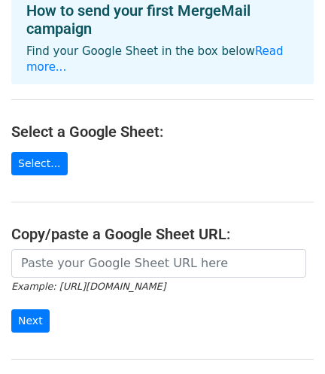
scroll to position [132, 0]
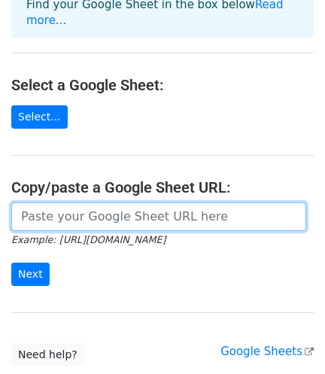
click at [53, 203] on input "url" at bounding box center [158, 217] width 295 height 29
paste input "https://docs.google.com/spreadsheets/d/1nZ2EGWursBbpxJBRZ3Ytp7n7wUx-42qWevLKshE…"
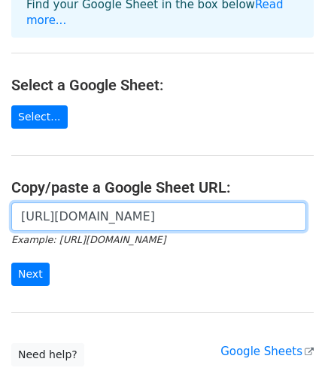
scroll to position [0, 337]
type input "https://docs.google.com/spreadsheets/d/1nZ2EGWursBbpxJBRZ3Ytp7n7wUx-42qWevLKshE…"
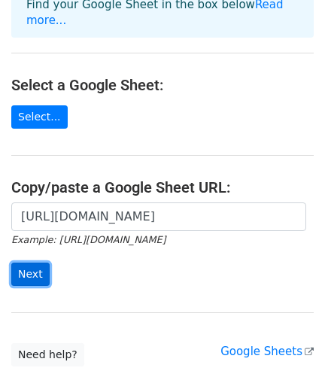
click at [28, 263] on input "Next" at bounding box center [30, 274] width 38 height 23
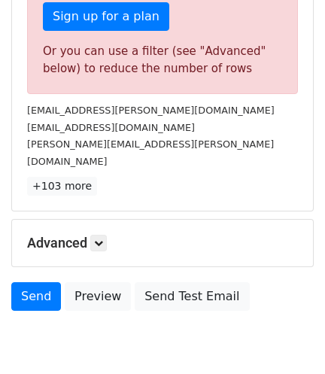
scroll to position [560, 0]
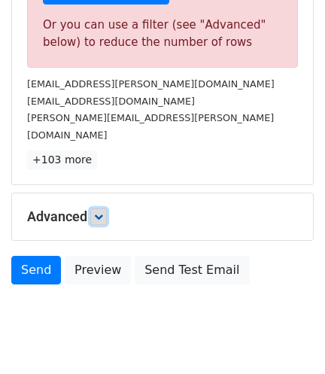
click at [98, 212] on icon at bounding box center [98, 216] width 9 height 9
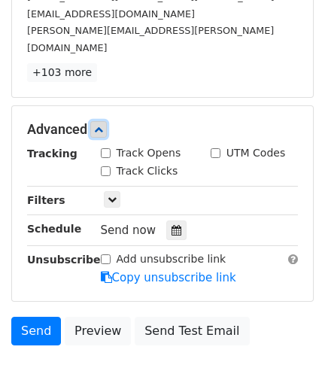
scroll to position [667, 0]
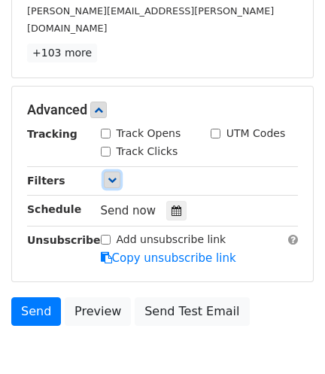
click at [112, 175] on icon at bounding box center [112, 179] width 9 height 9
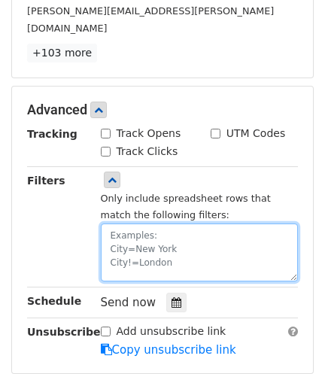
click at [135, 224] on textarea at bounding box center [200, 253] width 198 height 58
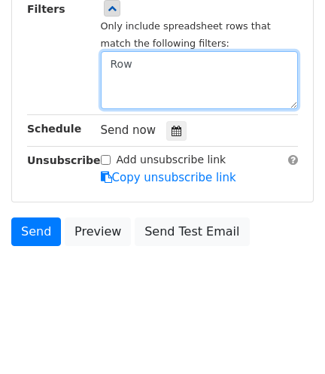
scroll to position [446, 0]
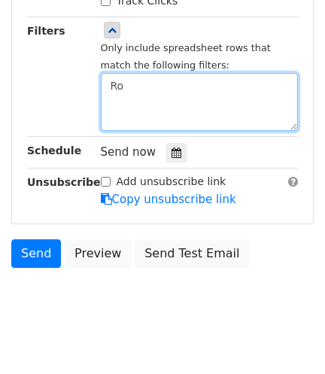
type textarea "Row"
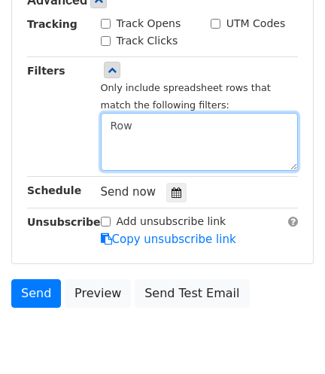
scroll to position [952, 0]
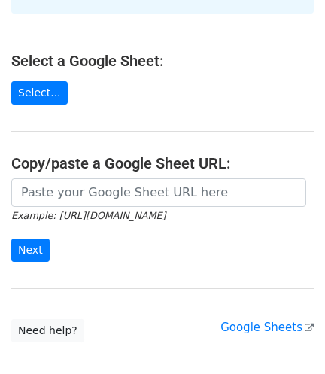
scroll to position [187, 0]
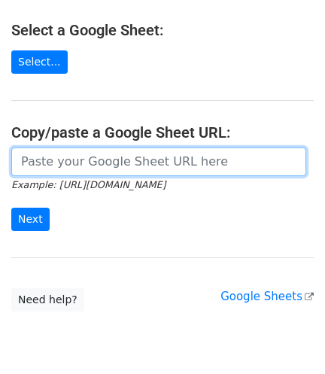
click at [41, 148] on input "url" at bounding box center [158, 162] width 295 height 29
paste input "https://docs.google.com/spreadsheets/d/1nZ2EGWursBbpxJBRZ3Ytp7n7wUx-42qWevLKshE…"
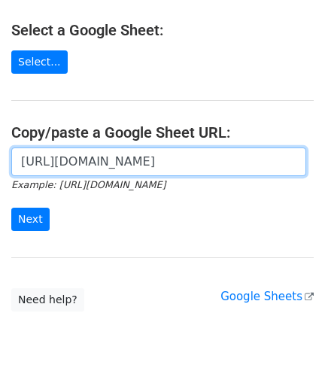
scroll to position [0, 337]
type input "https://docs.google.com/spreadsheets/d/1nZ2EGWursBbpxJBRZ3Ytp7n7wUx-42qWevLKshE…"
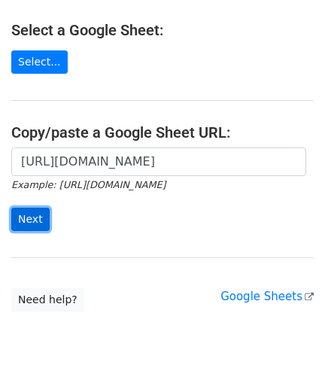
click at [29, 208] on input "Next" at bounding box center [30, 219] width 38 height 23
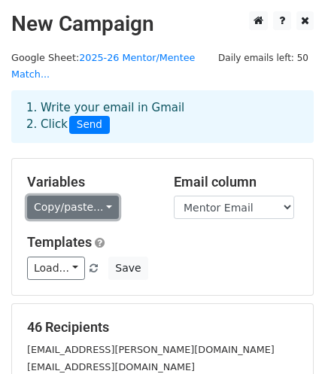
click at [100, 196] on link "Copy/paste..." at bounding box center [73, 207] width 92 height 23
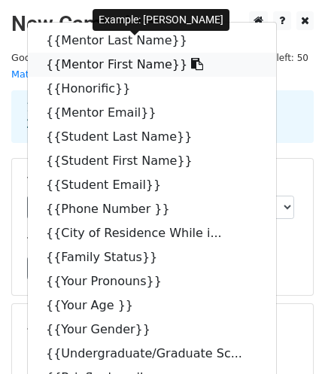
click at [77, 53] on link "{{Mentor First Name}}" at bounding box center [152, 65] width 249 height 24
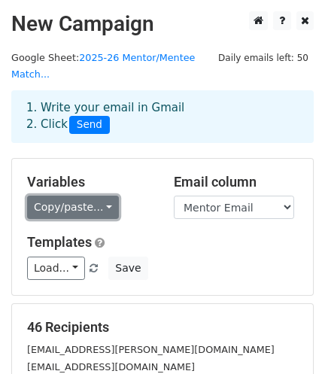
click at [90, 196] on link "Copy/paste..." at bounding box center [73, 207] width 92 height 23
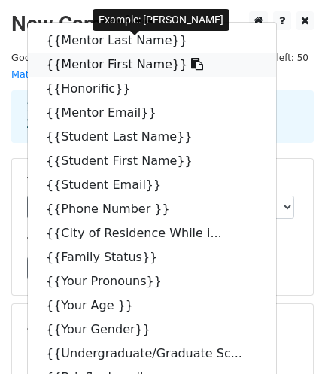
click at [191, 58] on icon at bounding box center [197, 64] width 12 height 12
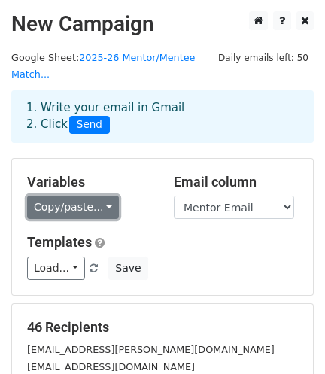
click at [89, 196] on link "Copy/paste..." at bounding box center [73, 207] width 92 height 23
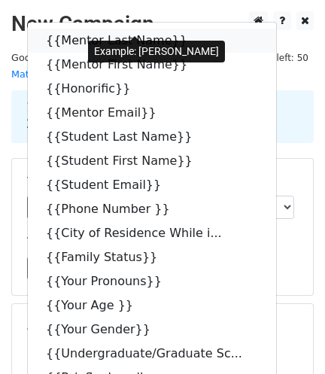
click at [124, 29] on link "{{Mentor Last Name}}" at bounding box center [152, 41] width 249 height 24
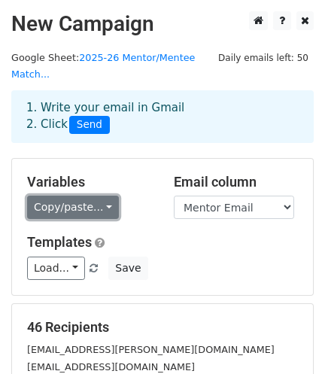
click at [93, 196] on link "Copy/paste..." at bounding box center [73, 207] width 92 height 23
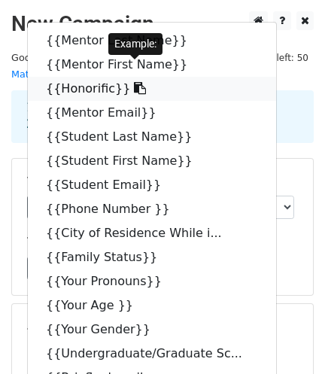
click at [134, 82] on icon at bounding box center [140, 88] width 12 height 12
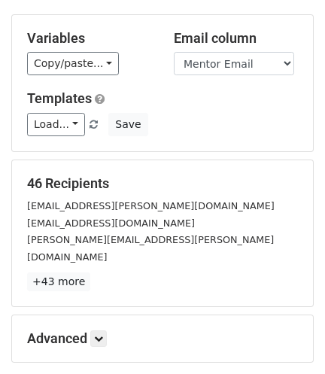
scroll to position [146, 0]
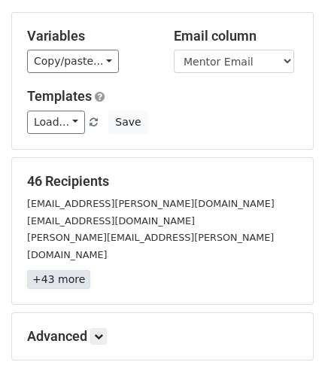
click at [55, 270] on link "+43 more" at bounding box center [58, 279] width 63 height 19
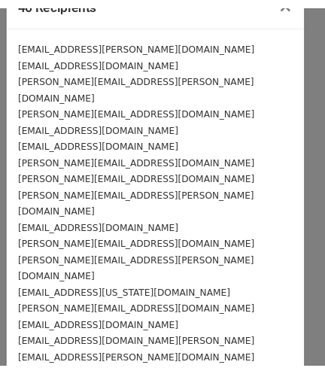
scroll to position [0, 0]
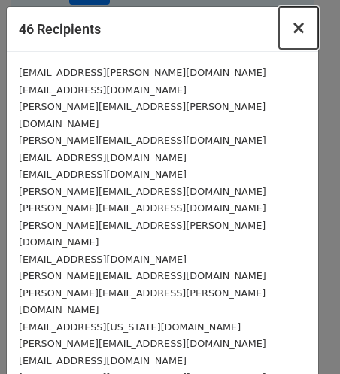
click at [291, 30] on span "×" at bounding box center [298, 27] width 15 height 21
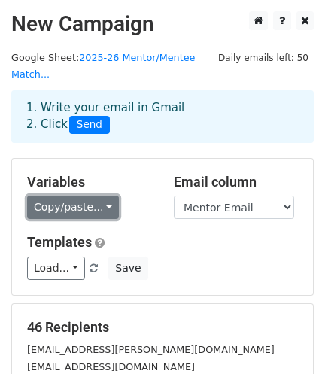
click at [99, 196] on link "Copy/paste..." at bounding box center [73, 207] width 92 height 23
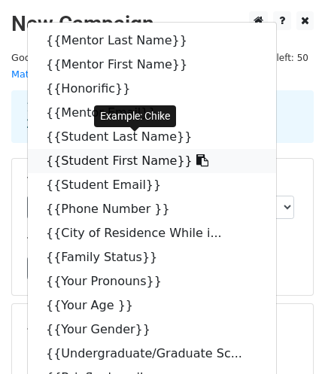
click at [197, 154] on icon at bounding box center [203, 160] width 12 height 12
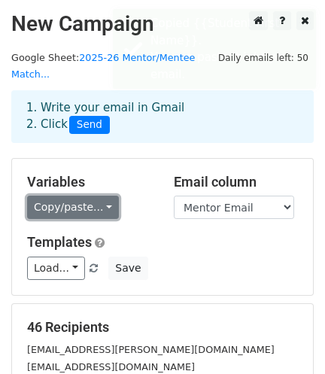
click at [99, 196] on link "Copy/paste..." at bounding box center [73, 207] width 92 height 23
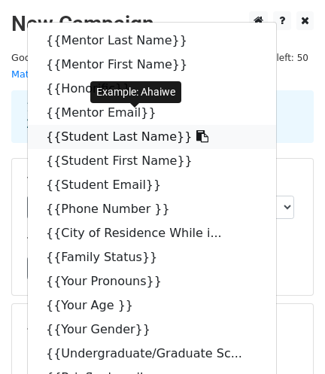
click at [197, 130] on icon at bounding box center [203, 136] width 12 height 12
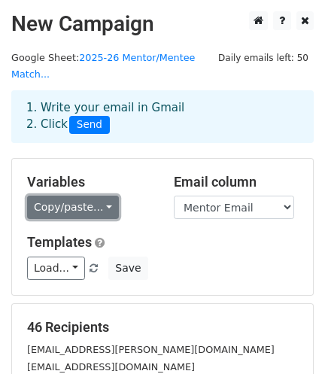
click at [100, 196] on link "Copy/paste..." at bounding box center [73, 207] width 92 height 23
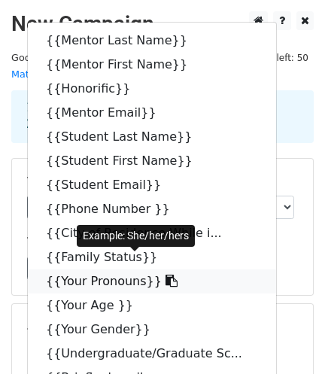
click at [153, 270] on link "{{Your Pronouns}}" at bounding box center [152, 282] width 249 height 24
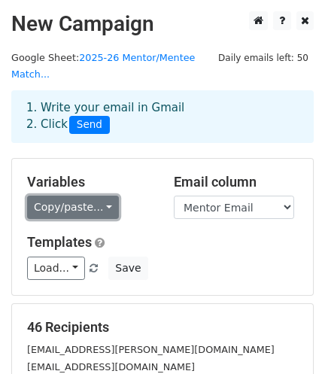
click at [98, 196] on link "Copy/paste..." at bounding box center [73, 207] width 92 height 23
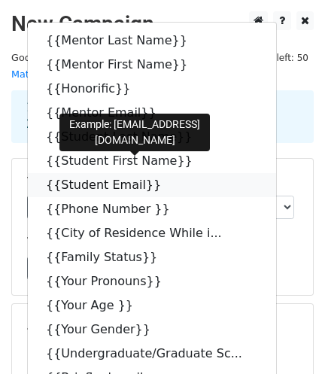
click at [165, 179] on icon at bounding box center [171, 185] width 12 height 12
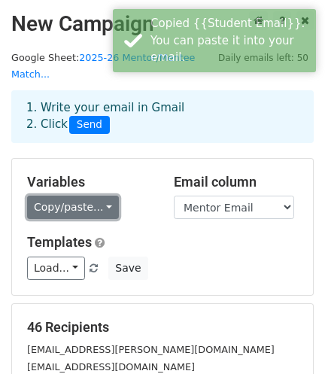
click at [100, 196] on link "Copy/paste..." at bounding box center [73, 207] width 92 height 23
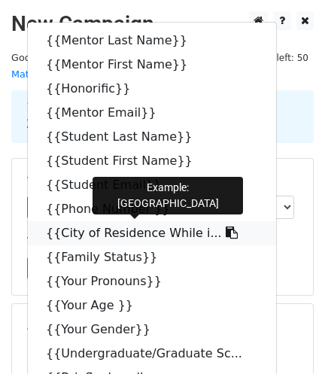
click at [226, 227] on icon at bounding box center [232, 233] width 12 height 12
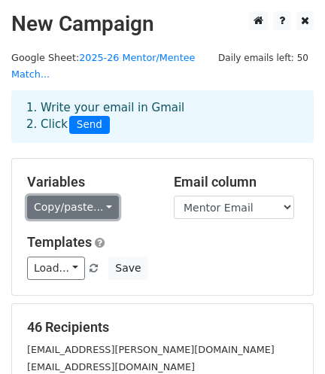
click at [102, 196] on link "Copy/paste..." at bounding box center [73, 207] width 92 height 23
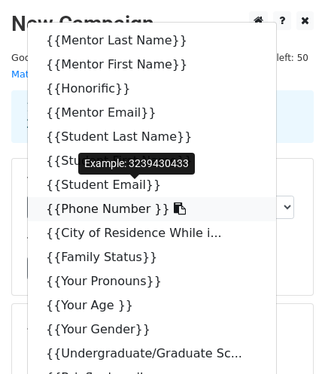
click at [174, 203] on icon at bounding box center [180, 209] width 12 height 12
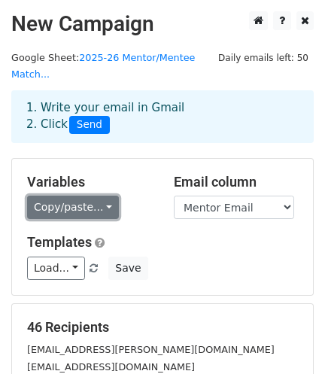
click at [81, 196] on link "Copy/paste..." at bounding box center [73, 207] width 92 height 23
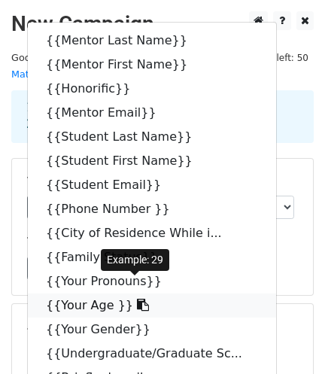
click at [137, 299] on icon at bounding box center [143, 305] width 12 height 12
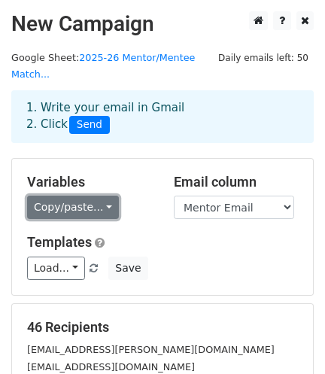
click at [91, 196] on link "Copy/paste..." at bounding box center [73, 207] width 92 height 23
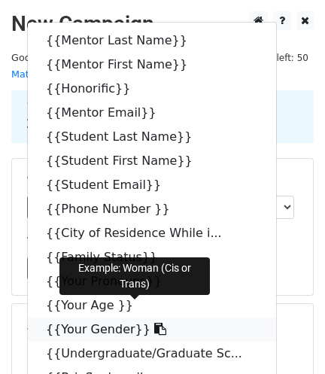
click at [154, 323] on icon at bounding box center [160, 329] width 12 height 12
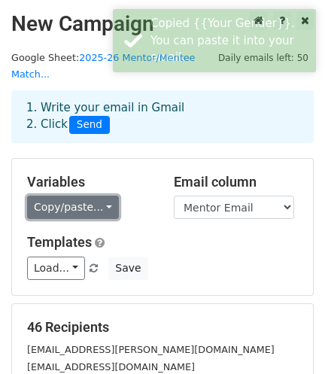
click at [89, 196] on link "Copy/paste..." at bounding box center [73, 207] width 92 height 23
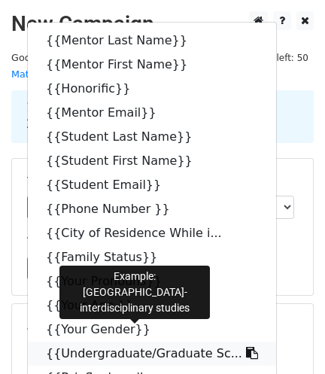
click at [246, 347] on icon at bounding box center [252, 353] width 12 height 12
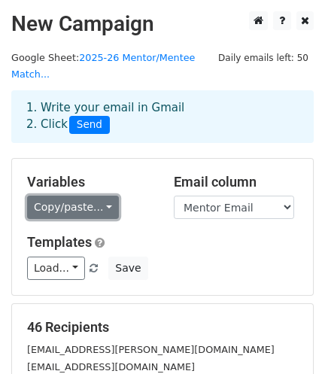
click at [93, 196] on link "Copy/paste..." at bounding box center [73, 207] width 92 height 23
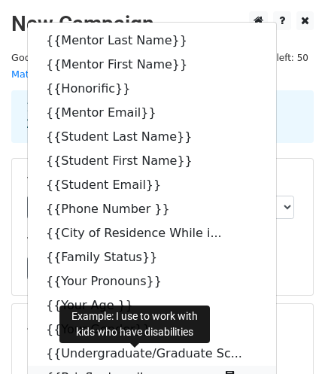
click at [226, 371] on icon at bounding box center [232, 377] width 12 height 12
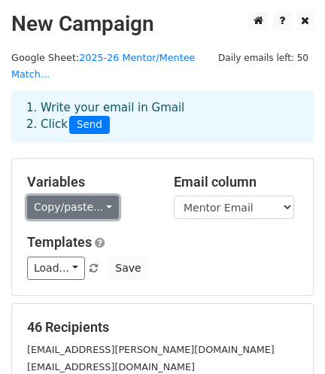
click at [99, 196] on link "Copy/paste..." at bounding box center [73, 207] width 92 height 23
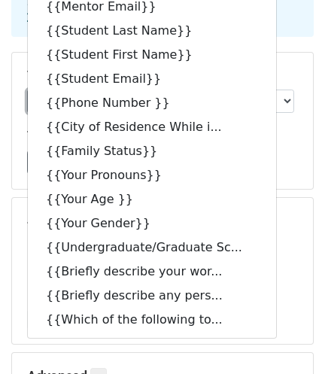
scroll to position [118, 0]
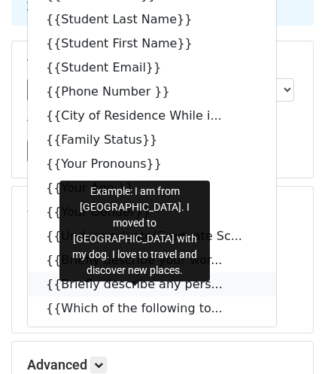
click at [227, 278] on icon at bounding box center [233, 284] width 12 height 12
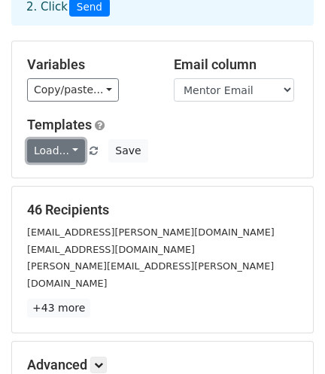
click at [69, 139] on link "Load..." at bounding box center [56, 150] width 58 height 23
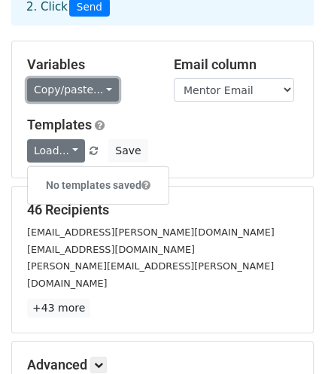
click at [103, 78] on link "Copy/paste..." at bounding box center [73, 89] width 92 height 23
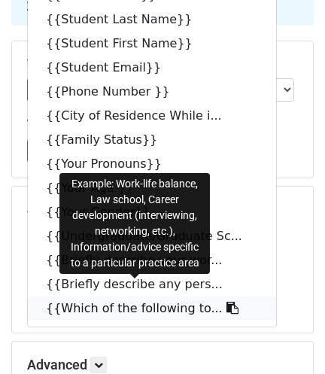
click at [227, 302] on icon at bounding box center [233, 308] width 12 height 12
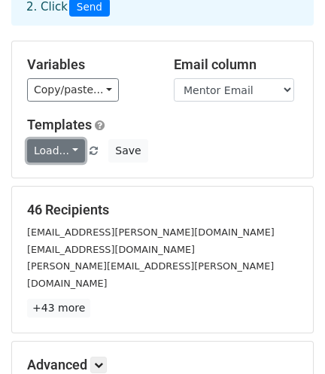
click at [69, 139] on link "Load..." at bounding box center [56, 150] width 58 height 23
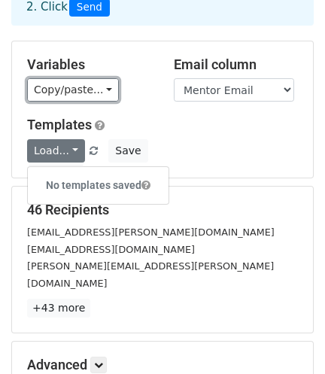
click at [96, 78] on link "Copy/paste..." at bounding box center [73, 89] width 92 height 23
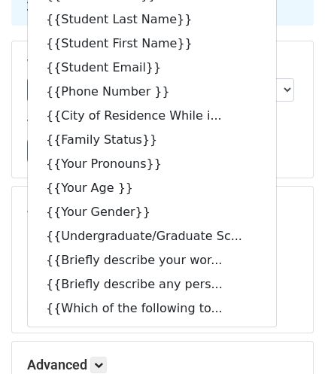
click at [319, 169] on main "New Campaign Daily emails left: 50 Google Sheet: 2025-26 Mentor/Mentee Match...…" at bounding box center [162, 167] width 325 height 547
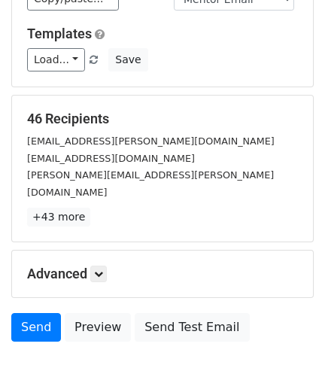
scroll to position [218, 0]
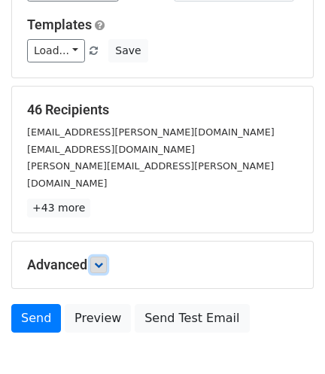
click at [102, 261] on icon at bounding box center [98, 265] width 9 height 9
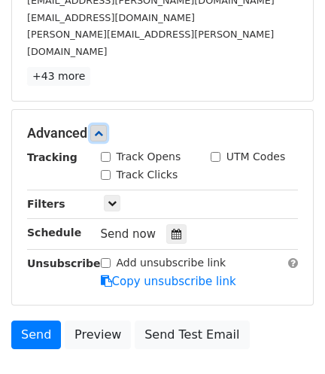
scroll to position [362, 0]
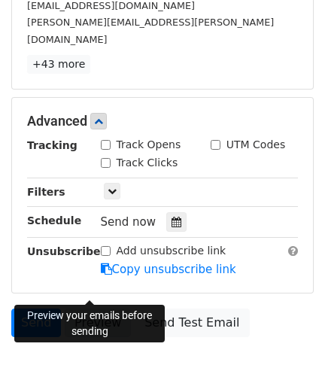
click at [92, 309] on link "Preview" at bounding box center [98, 323] width 66 height 29
click at [98, 309] on link "Preview" at bounding box center [98, 323] width 66 height 29
click at [96, 309] on link "Preview" at bounding box center [98, 323] width 66 height 29
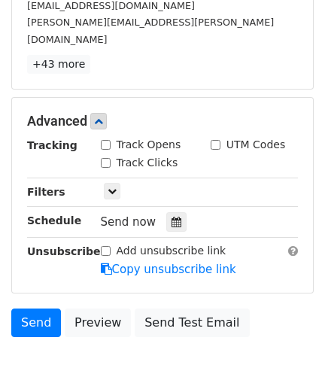
click at [252, 55] on p "+43 more" at bounding box center [162, 64] width 271 height 19
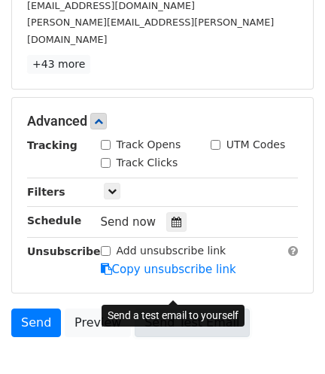
click at [181, 309] on link "Send Test Email" at bounding box center [192, 323] width 114 height 29
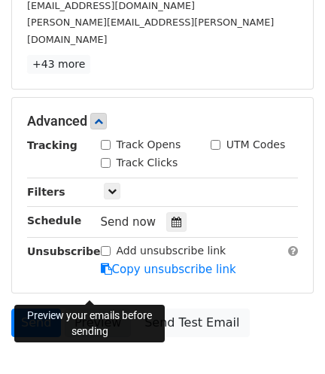
click at [99, 309] on link "Preview" at bounding box center [98, 323] width 66 height 29
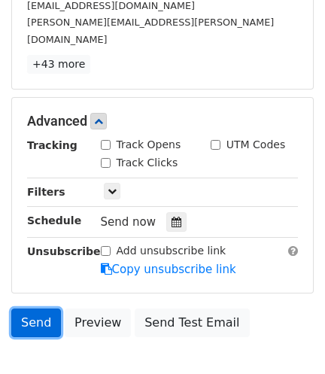
click at [34, 309] on link "Send" at bounding box center [36, 323] width 50 height 29
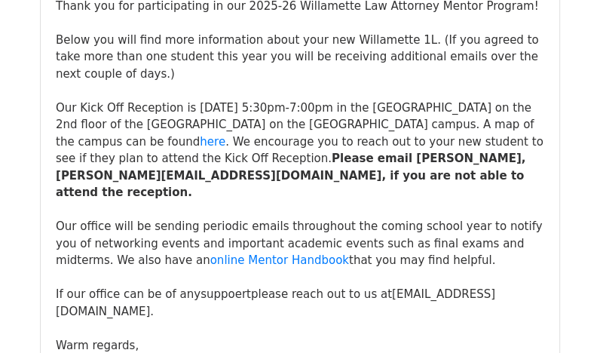
scroll to position [526, 0]
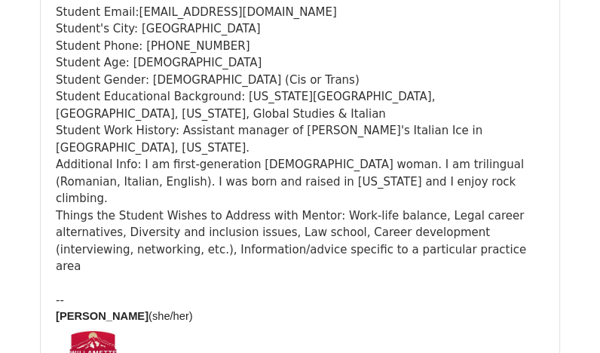
scroll to position [5201, 0]
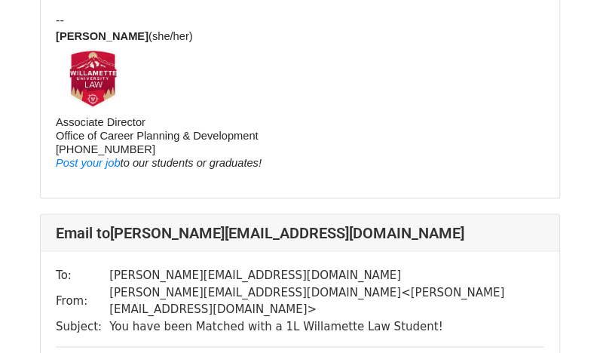
scroll to position [7538, 0]
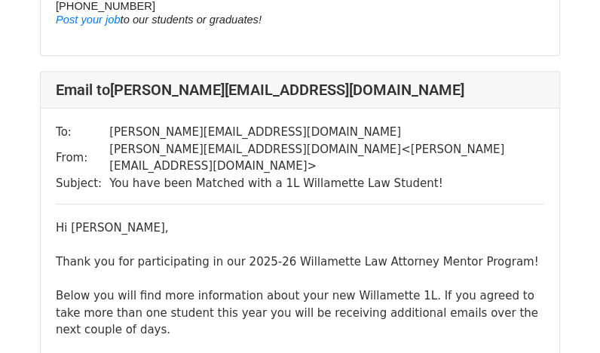
scroll to position [6558, 0]
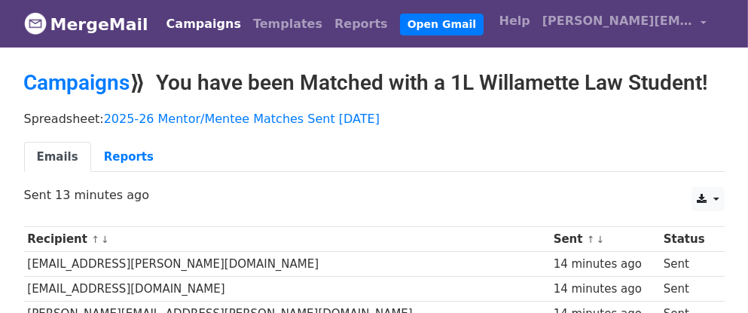
drag, startPoint x: 0, startPoint y: 0, endPoint x: 359, endPoint y: 183, distance: 403.2
click at [359, 183] on div "Spreadsheet: 2025-26 Mentor/Mentee Matches Sent [DATE] Emails Reports" at bounding box center [374, 145] width 723 height 84
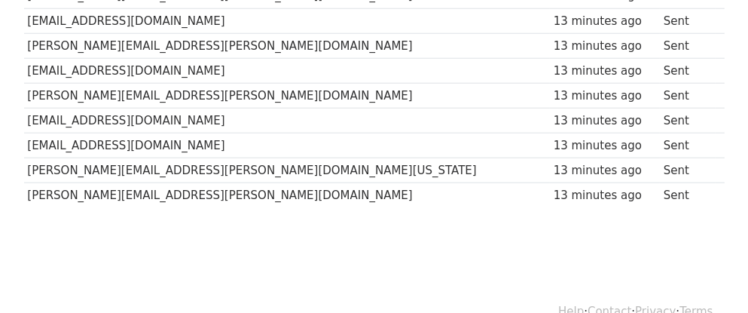
scroll to position [1199, 0]
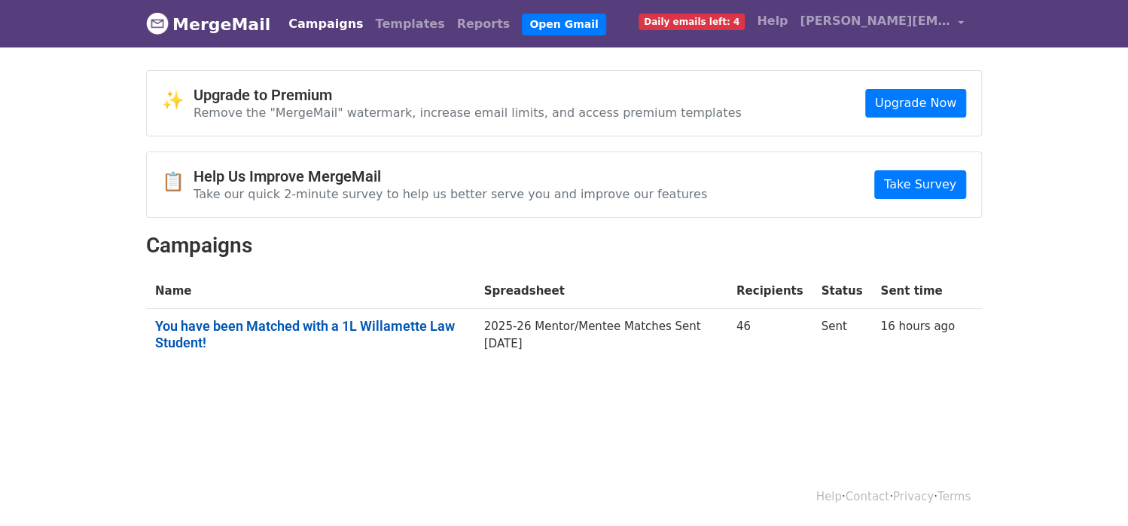
click at [291, 324] on link "You have been Matched with a 1L Willamette Law Student!" at bounding box center [310, 334] width 311 height 32
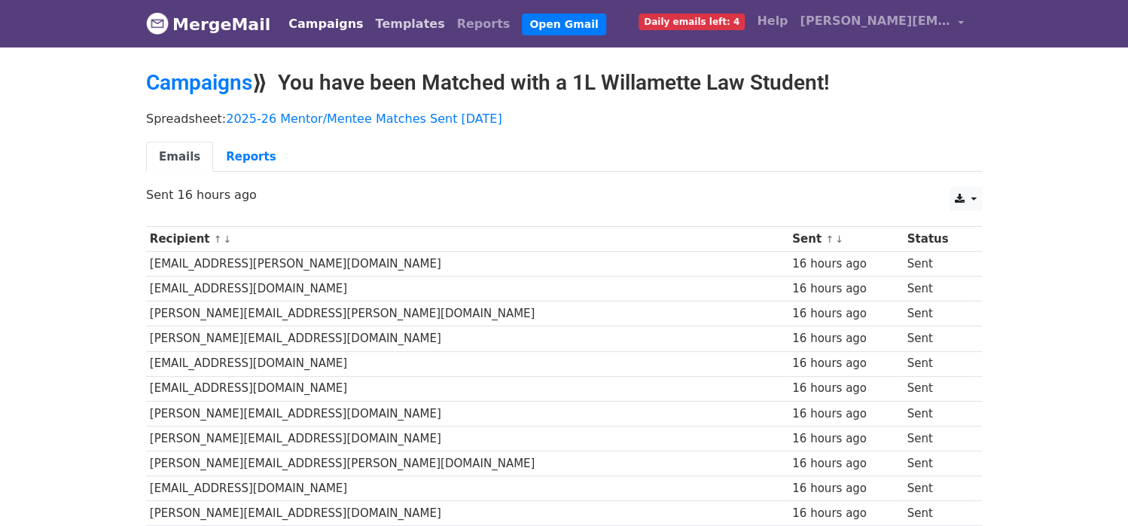
click at [378, 26] on link "Templates" at bounding box center [409, 24] width 81 height 30
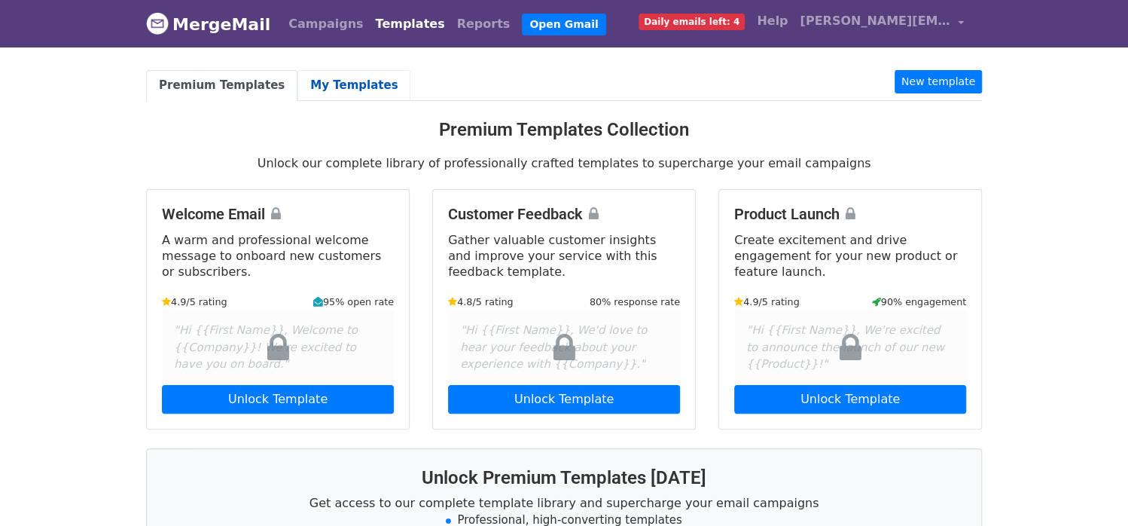
click at [343, 91] on link "My Templates" at bounding box center [354, 85] width 113 height 31
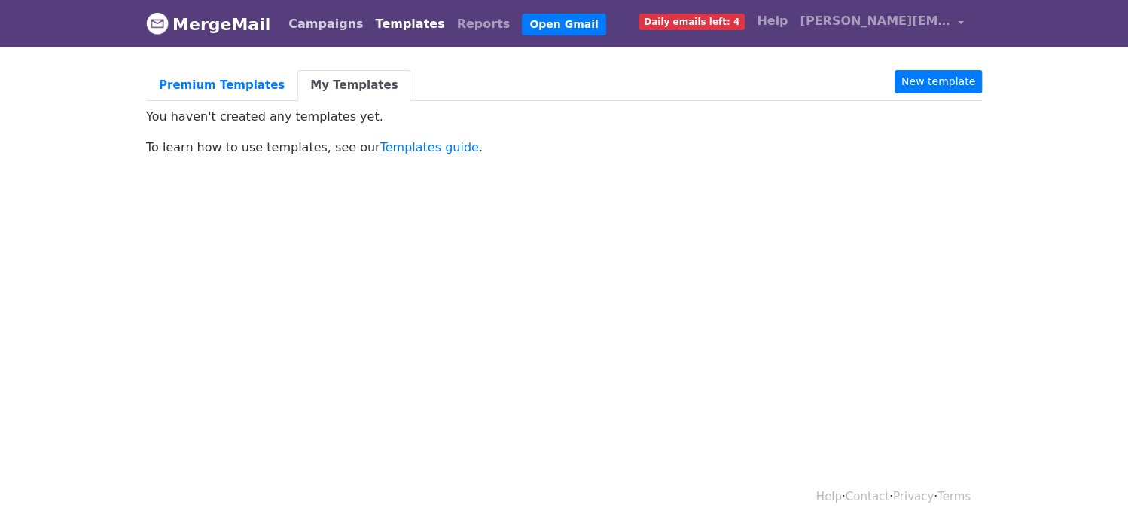
click at [310, 20] on link "Campaigns" at bounding box center [325, 24] width 87 height 30
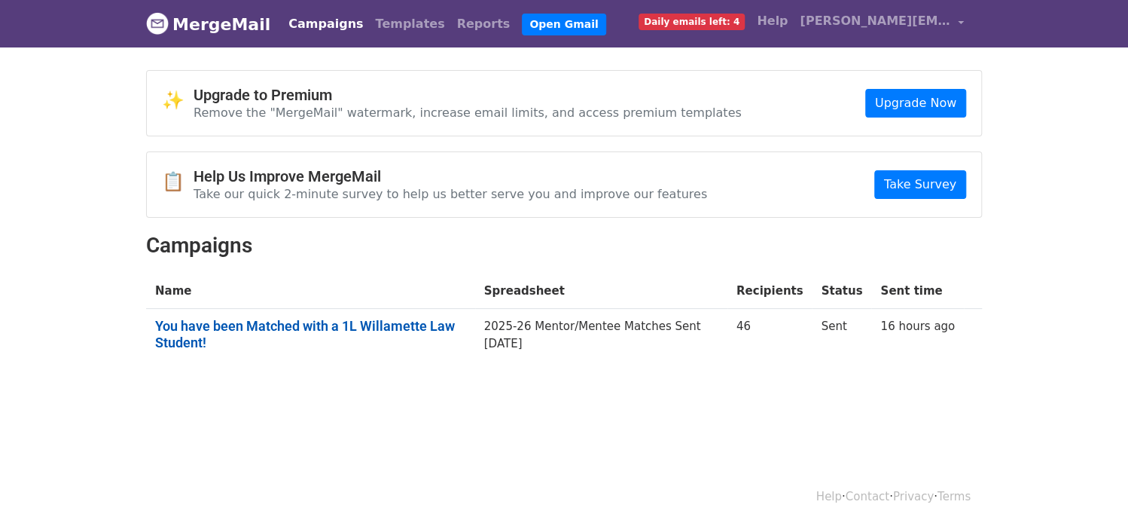
click at [331, 322] on link "You have been Matched with a 1L Willamette Law Student!" at bounding box center [310, 334] width 311 height 32
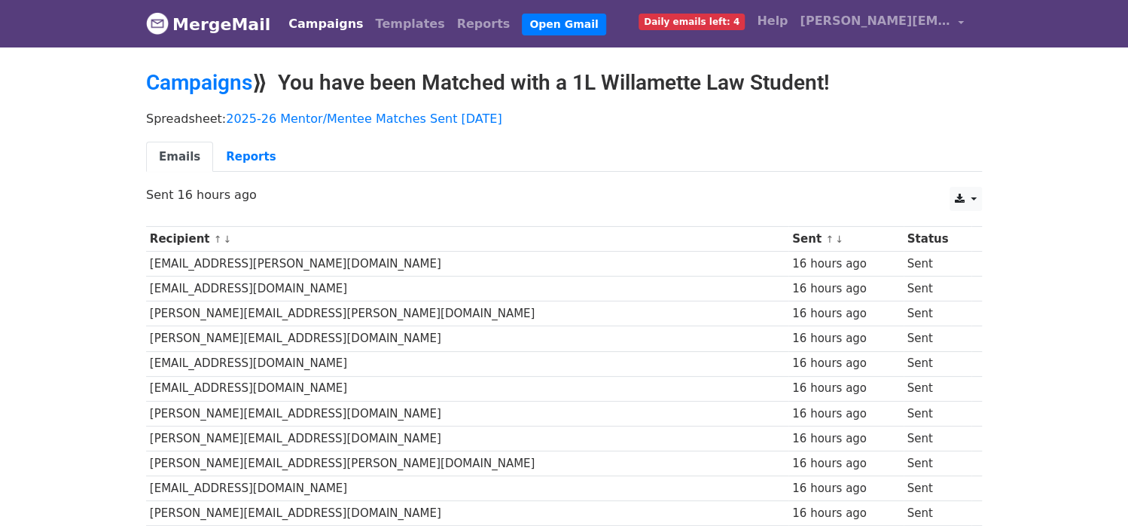
click at [181, 21] on link "MergeMail" at bounding box center [208, 24] width 124 height 32
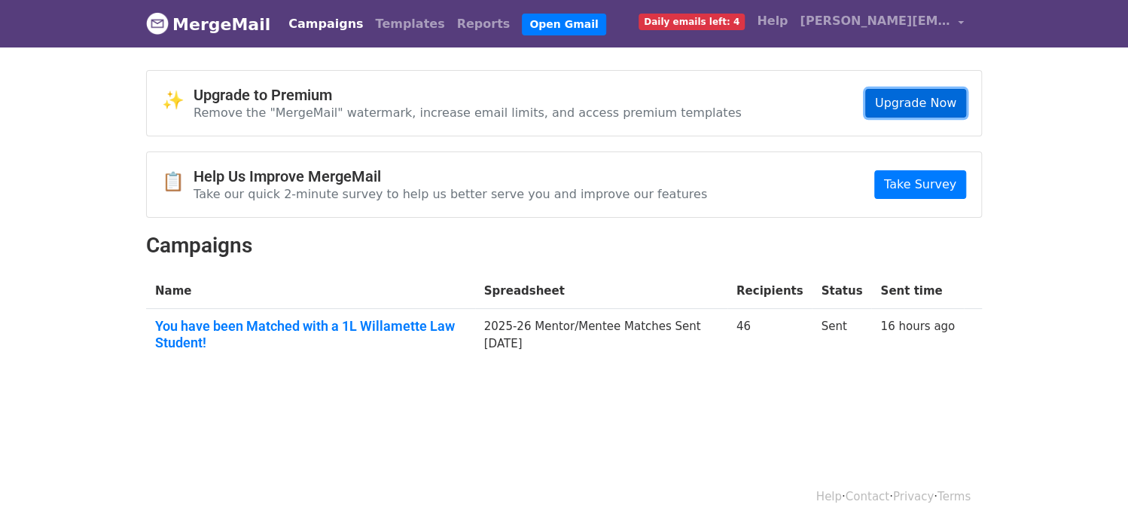
click at [923, 97] on link "Upgrade Now" at bounding box center [915, 103] width 101 height 29
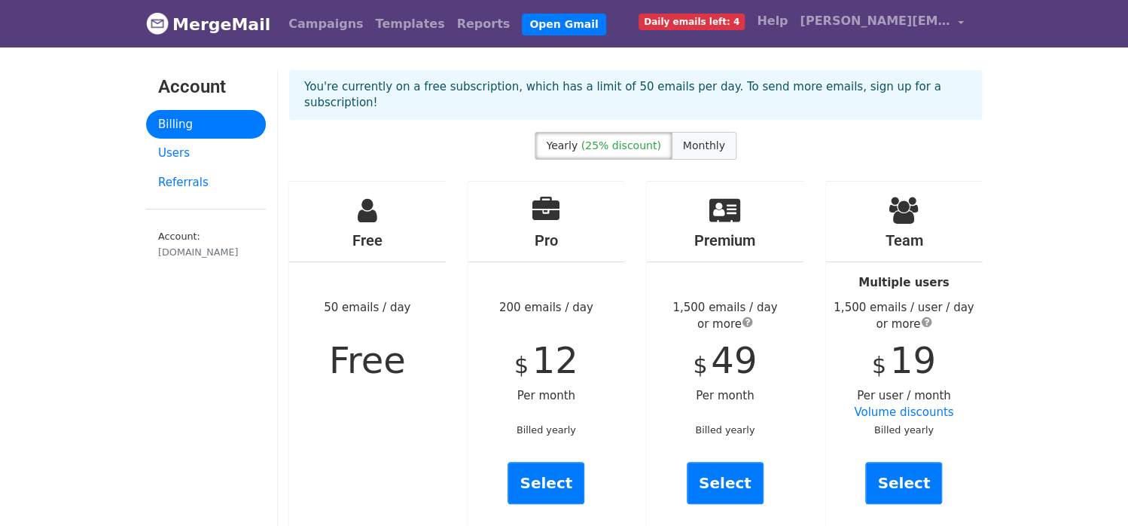
click at [684, 139] on span "Monthly" at bounding box center [704, 145] width 42 height 12
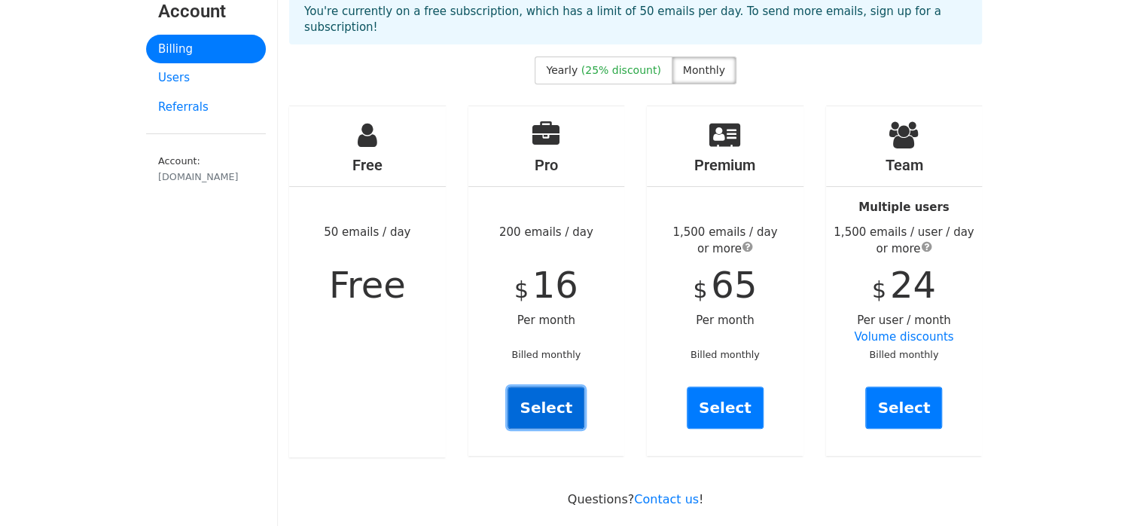
click at [556, 386] on link "Select" at bounding box center [546, 407] width 77 height 42
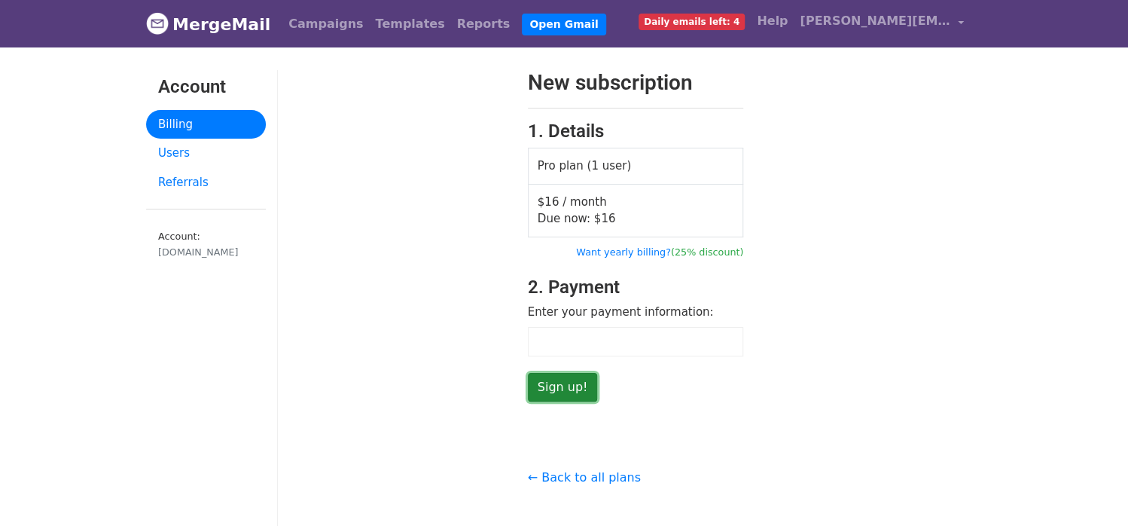
click at [577, 381] on input "Sign up!" at bounding box center [563, 387] width 70 height 29
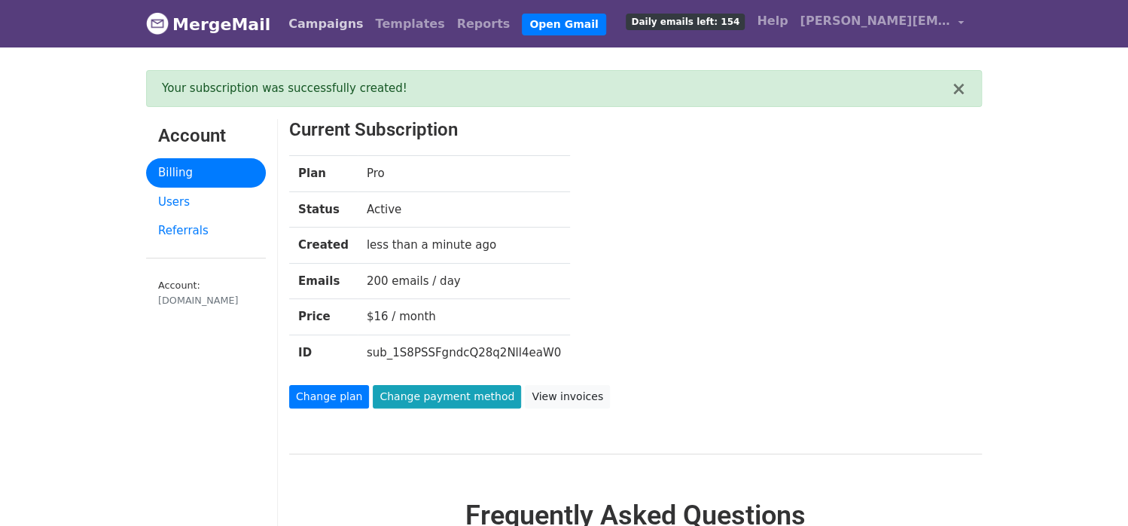
click at [318, 29] on link "Campaigns" at bounding box center [325, 24] width 87 height 30
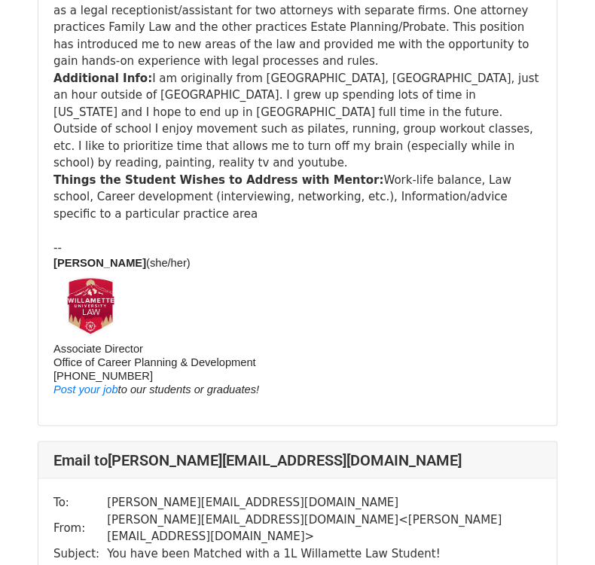
scroll to position [8436, 0]
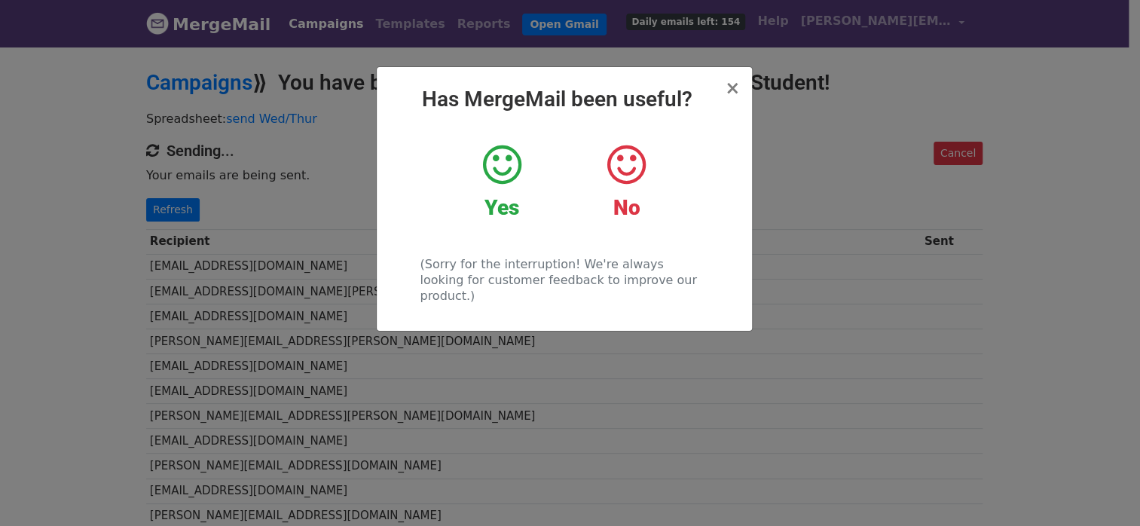
click at [501, 154] on icon at bounding box center [502, 164] width 38 height 45
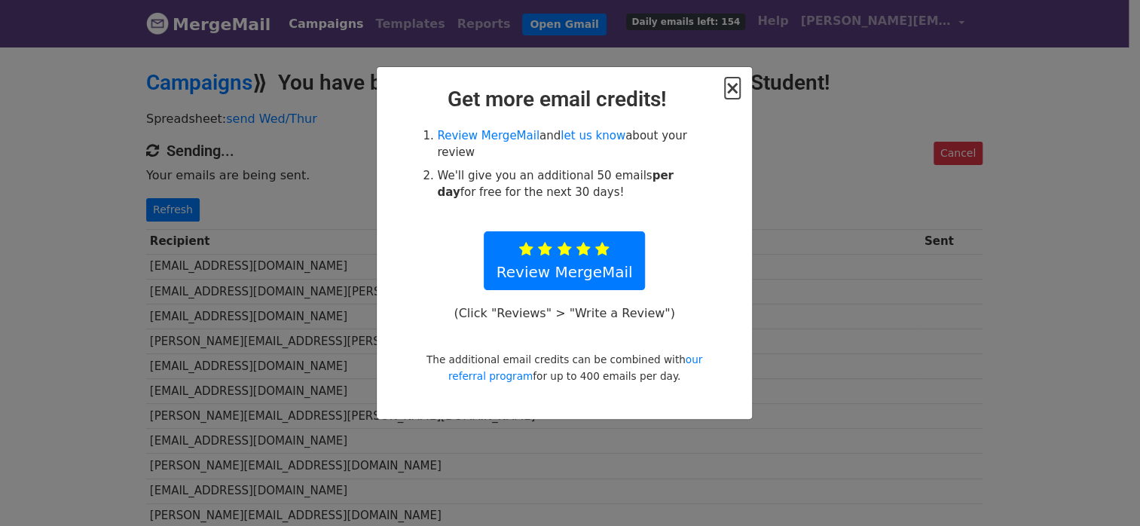
click at [726, 87] on span "×" at bounding box center [732, 88] width 15 height 21
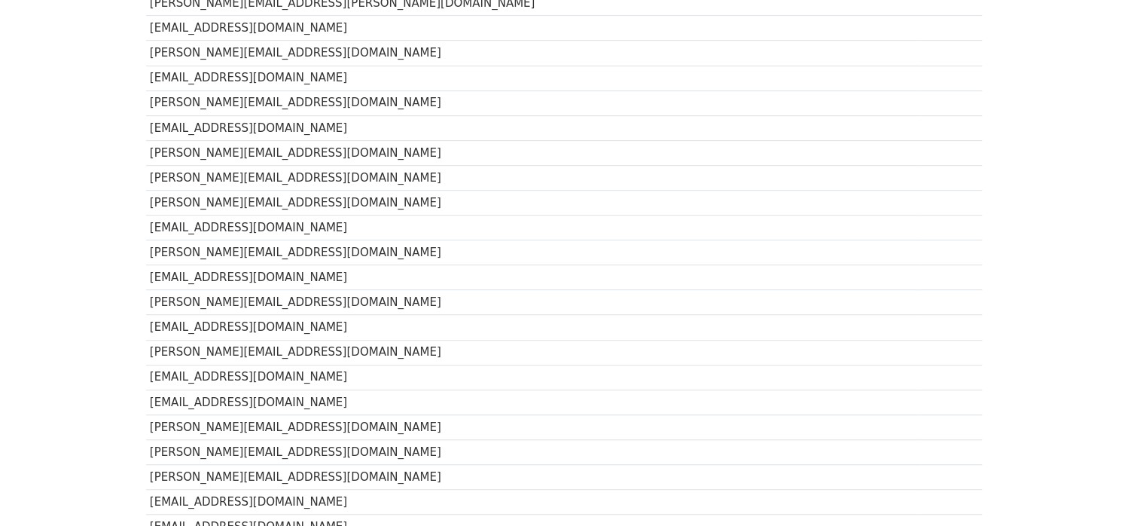
scroll to position [13, 0]
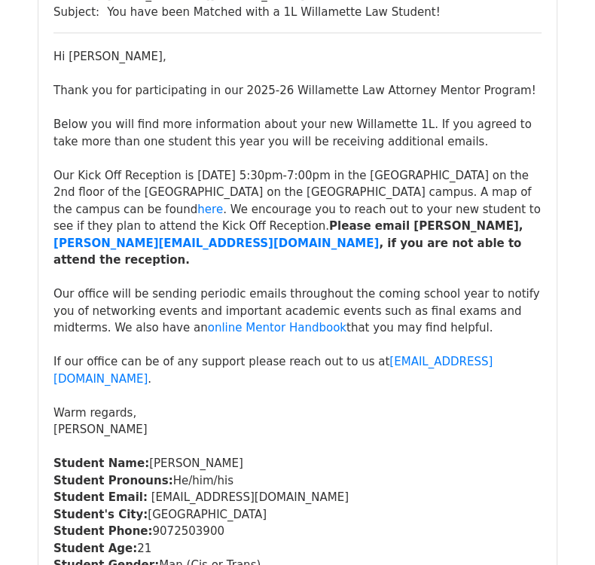
scroll to position [5660, 0]
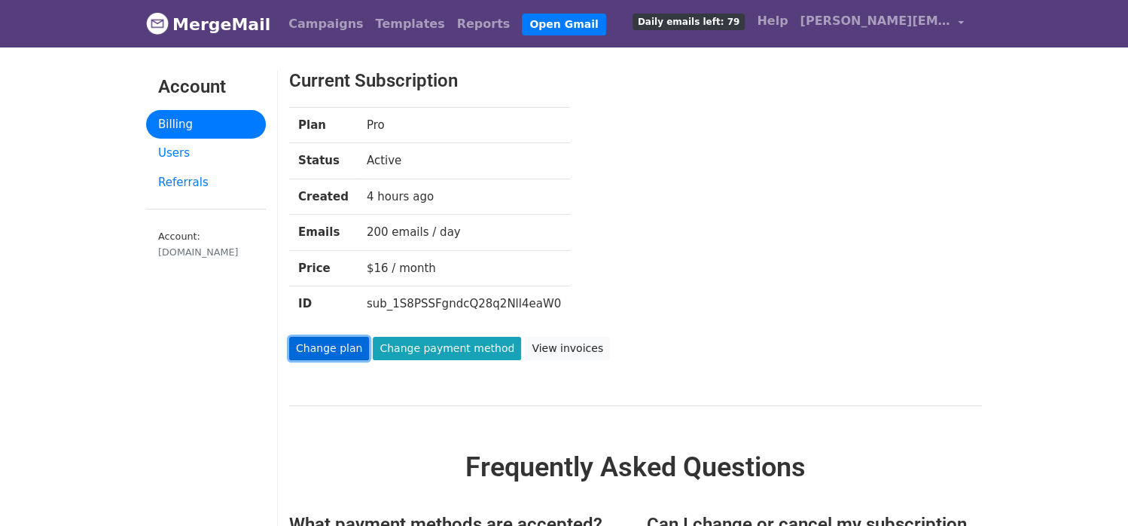
click at [322, 344] on link "Change plan" at bounding box center [329, 348] width 80 height 23
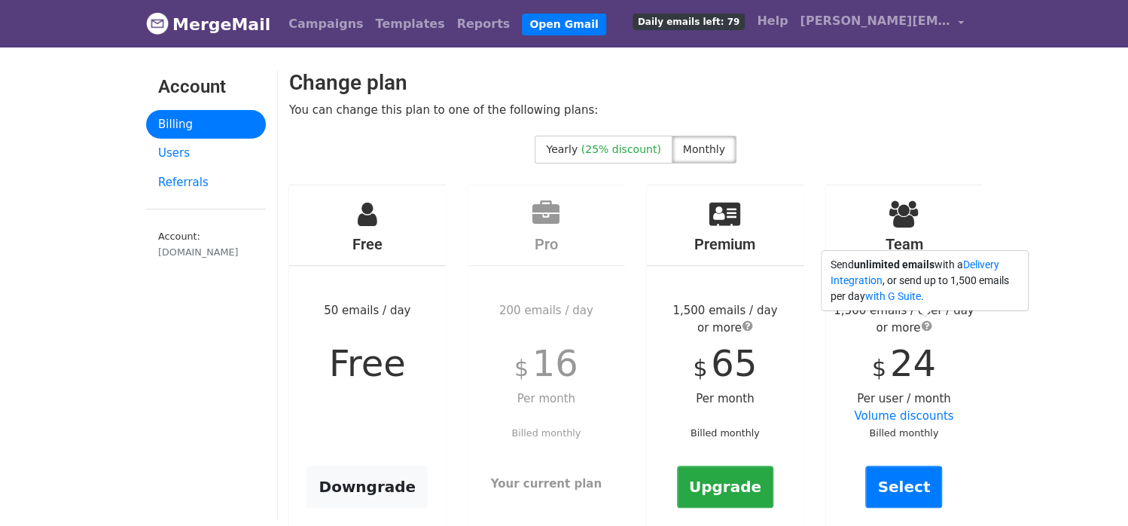
click at [923, 324] on span "submit" at bounding box center [926, 325] width 11 height 12
click at [1069, 340] on body "MergeMail Campaigns Templates Reports Open Gmail Daily emails left: 79 Help [PE…" at bounding box center [564, 297] width 1128 height 594
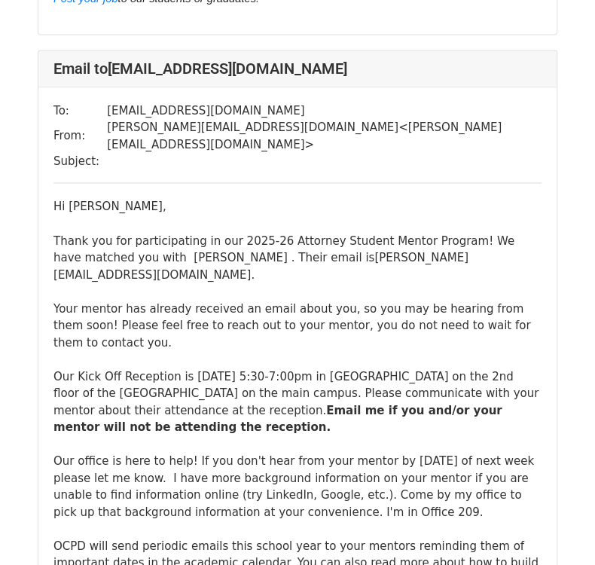
scroll to position [3540, 0]
